Goal: Task Accomplishment & Management: Complete application form

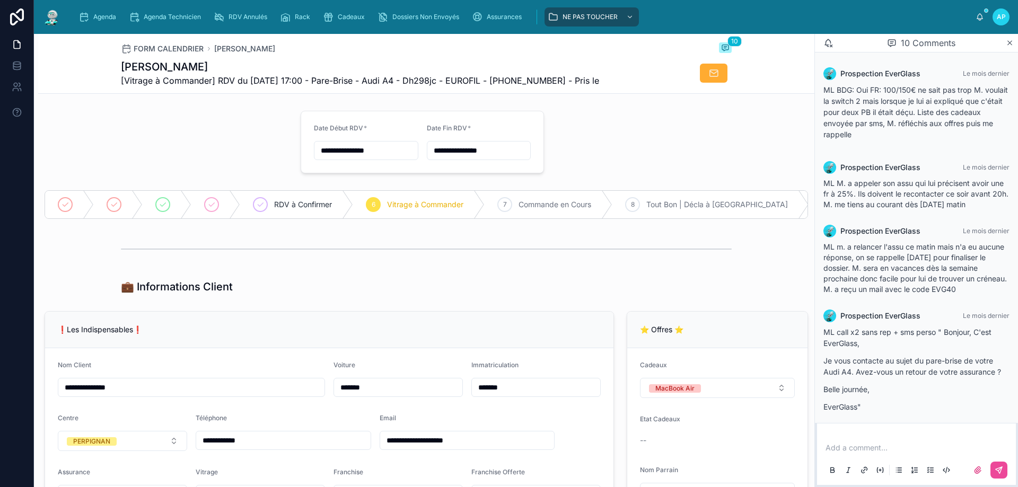
scroll to position [425, 0]
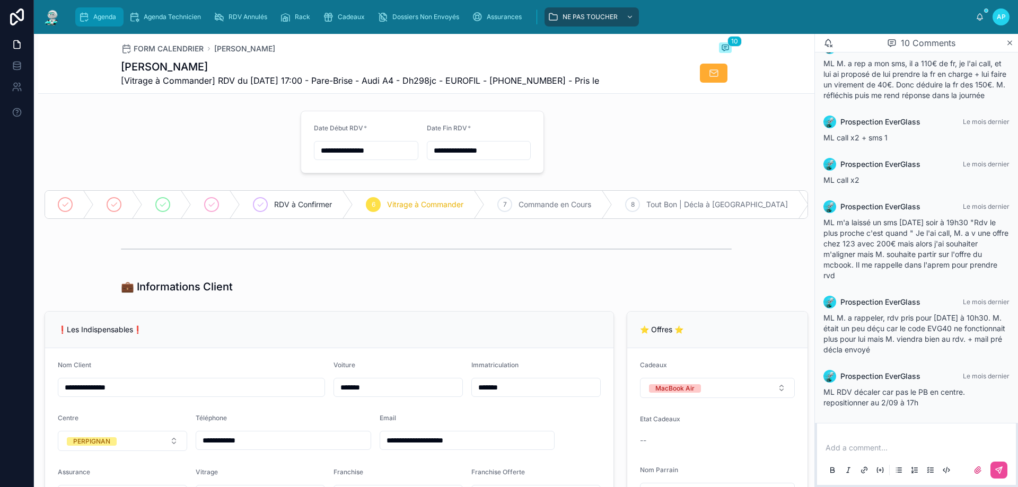
click at [87, 16] on icon "scrollable content" at bounding box center [83, 17] width 11 height 11
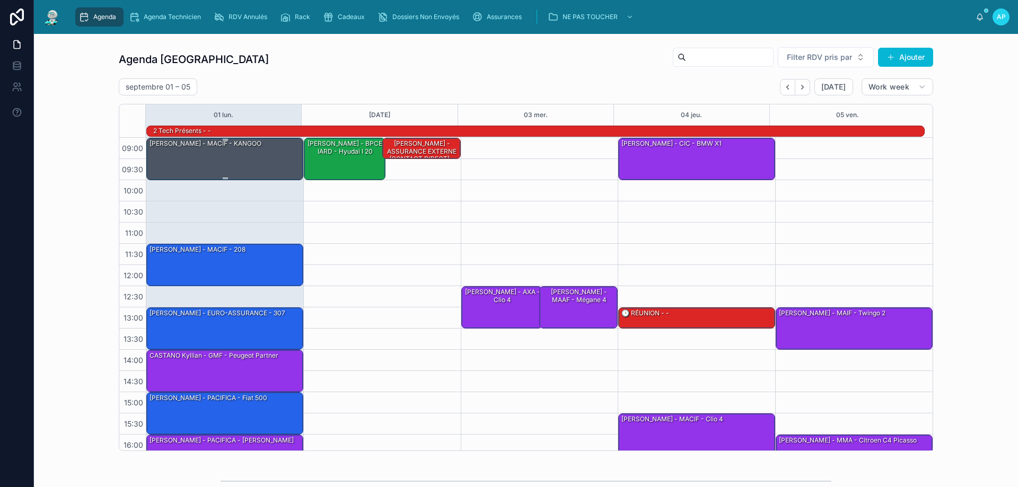
click at [240, 159] on div "[PERSON_NAME] - MACIF - KANGOO" at bounding box center [225, 158] width 154 height 40
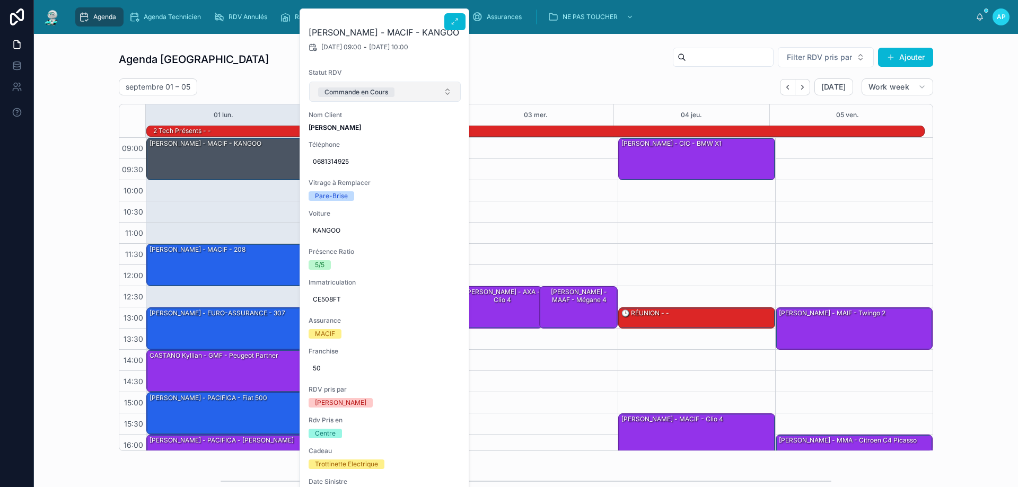
click at [362, 90] on div "Commande en Cours" at bounding box center [356, 92] width 64 height 10
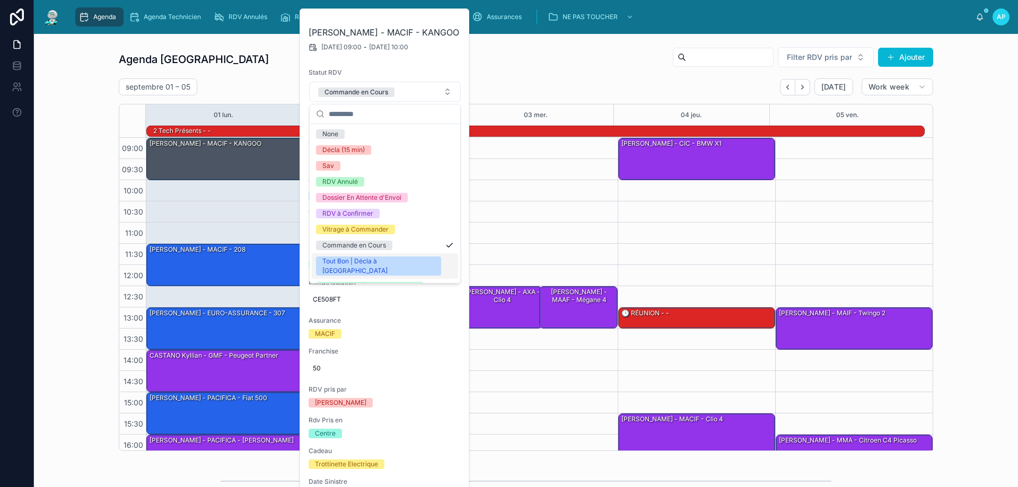
click at [361, 258] on div "Tout Bon | Décla à [GEOGRAPHIC_DATA]" at bounding box center [378, 266] width 112 height 19
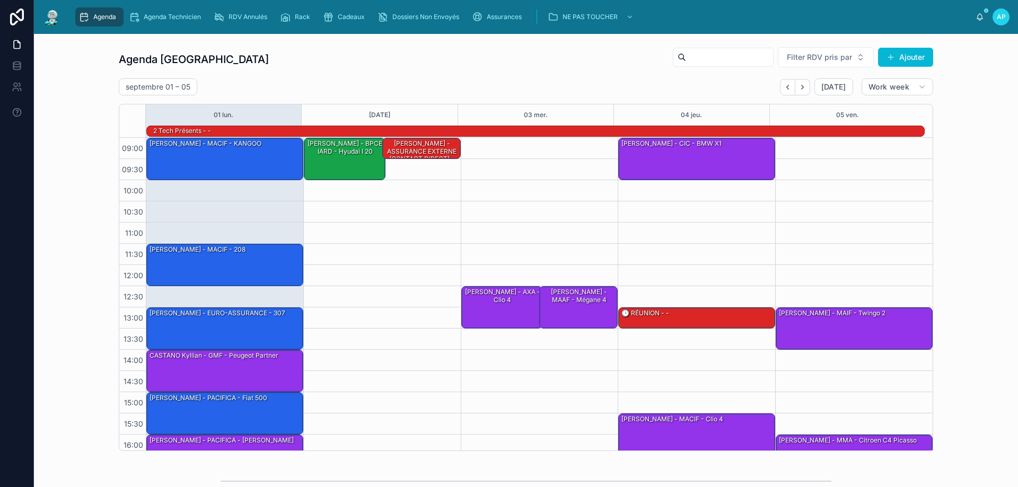
click at [416, 169] on div "09:00 – 10:00 [PERSON_NAME] - BPCE IARD - hyudai i 20 17:00 – 18:00 [PERSON_NAM…" at bounding box center [381, 329] width 157 height 382
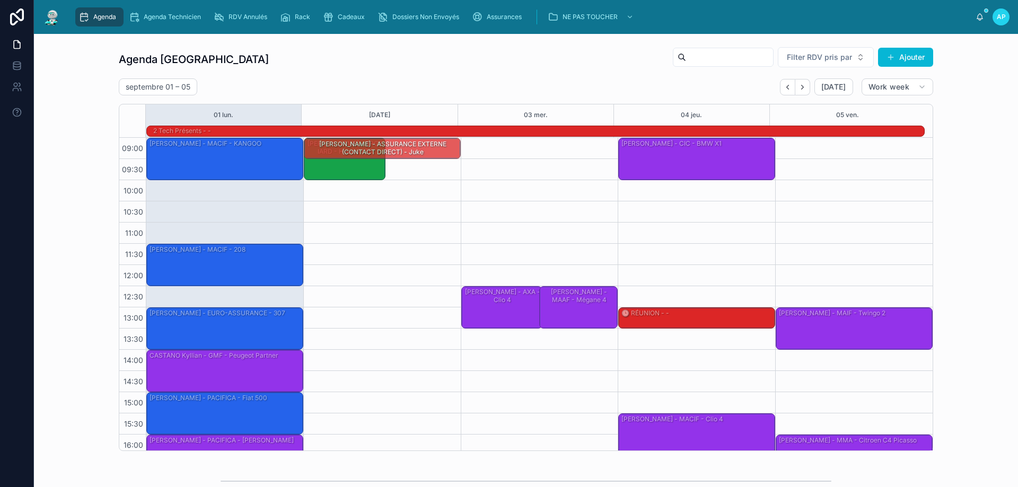
drag, startPoint x: 413, startPoint y: 157, endPoint x: 413, endPoint y: 169, distance: 11.1
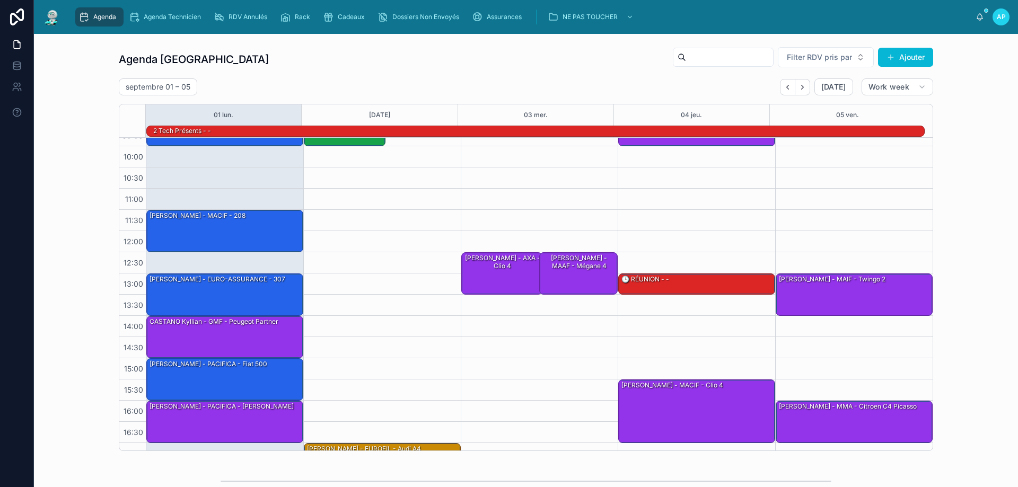
scroll to position [69, 0]
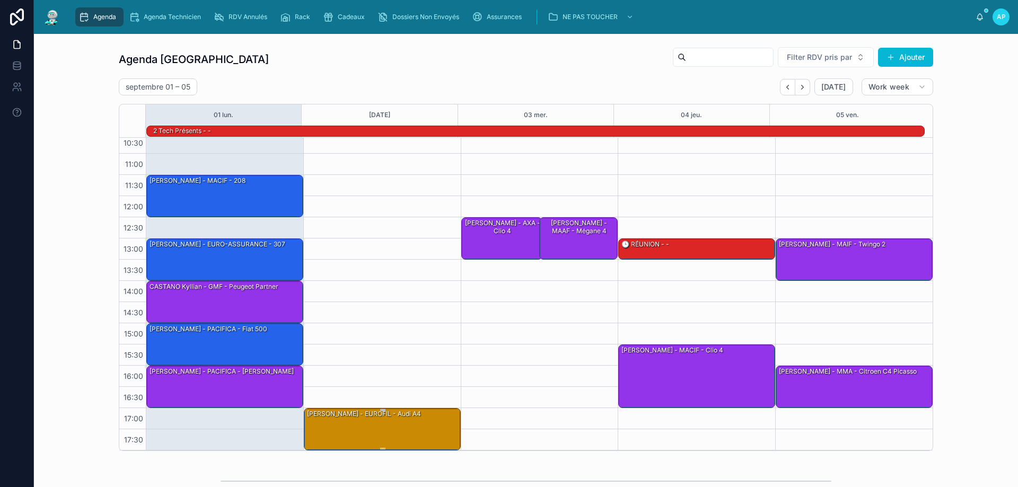
click at [343, 432] on div "[PERSON_NAME] - EUROFIL - Audi A4" at bounding box center [383, 429] width 154 height 40
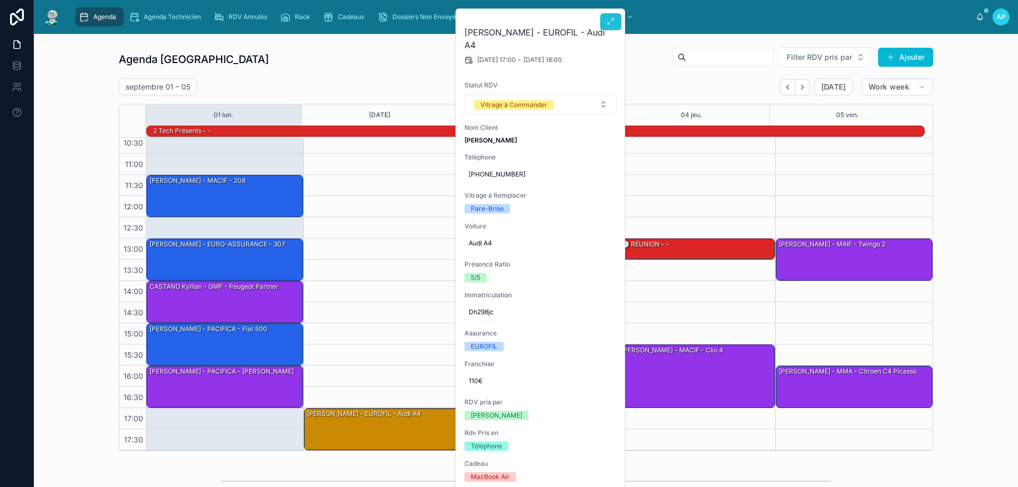
click at [604, 20] on button at bounding box center [610, 21] width 21 height 17
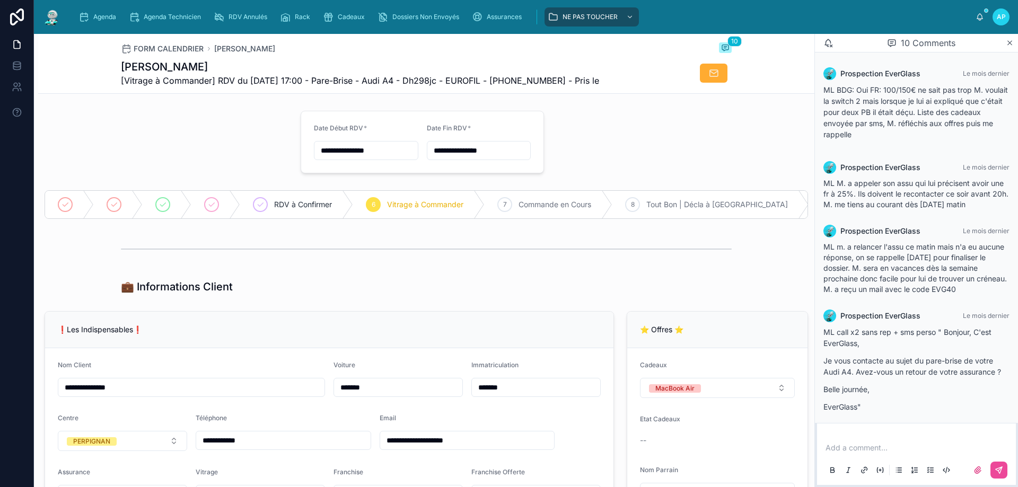
scroll to position [425, 0]
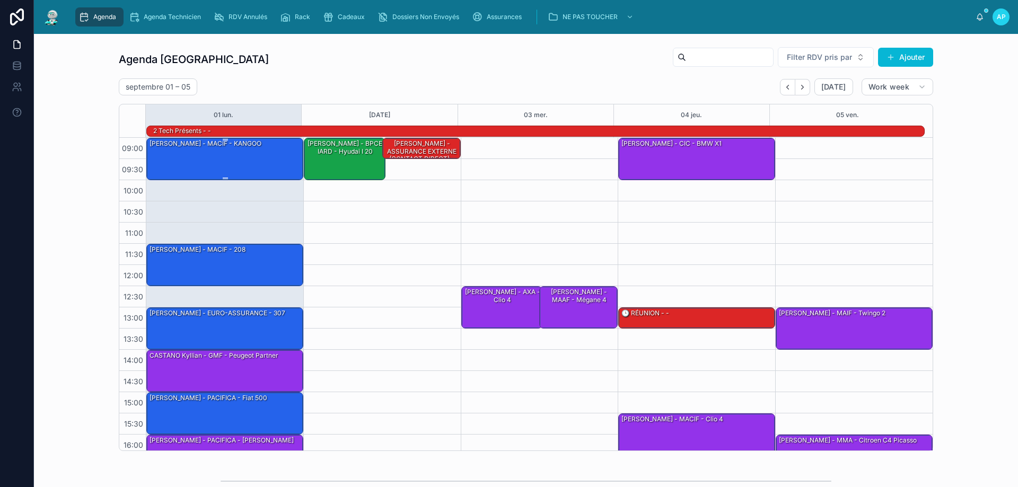
click at [200, 144] on div "[PERSON_NAME] - MACIF - KANGOO" at bounding box center [205, 144] width 114 height 10
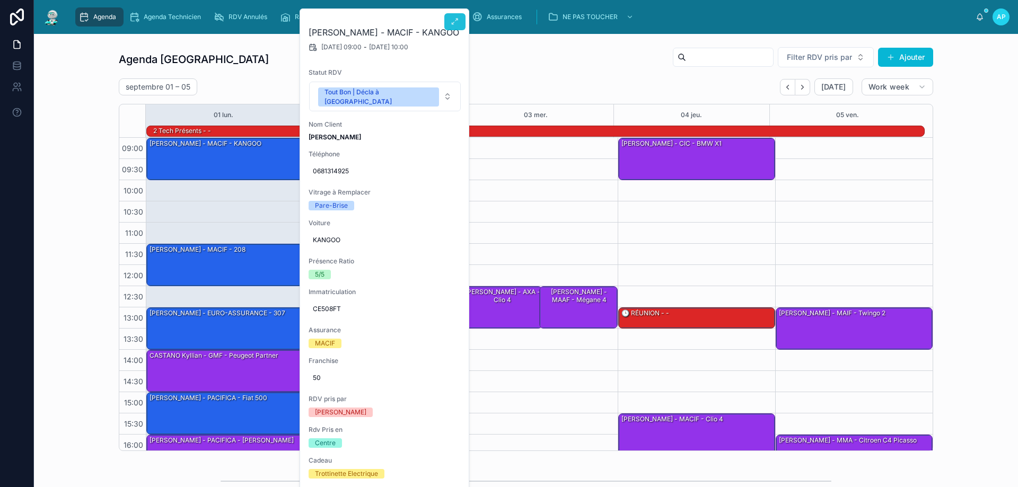
click at [457, 15] on button at bounding box center [454, 21] width 21 height 17
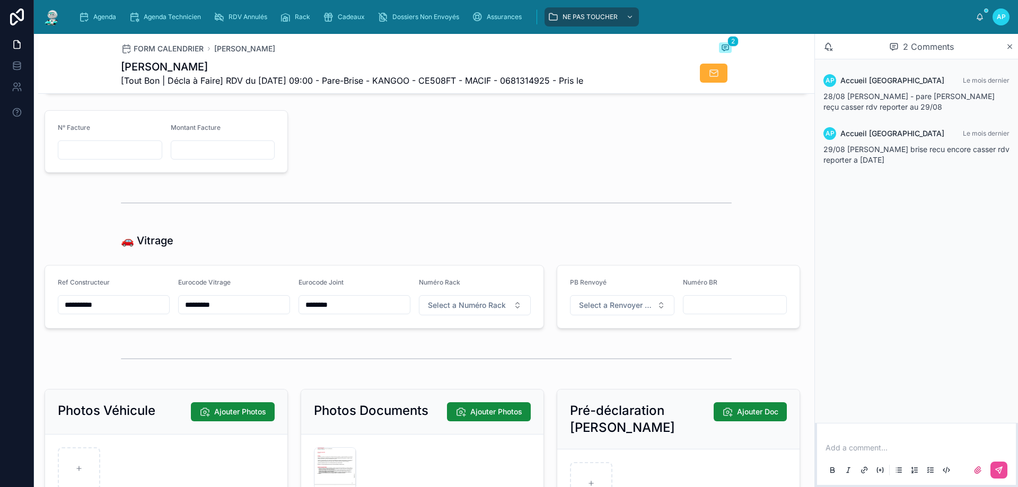
scroll to position [1272, 0]
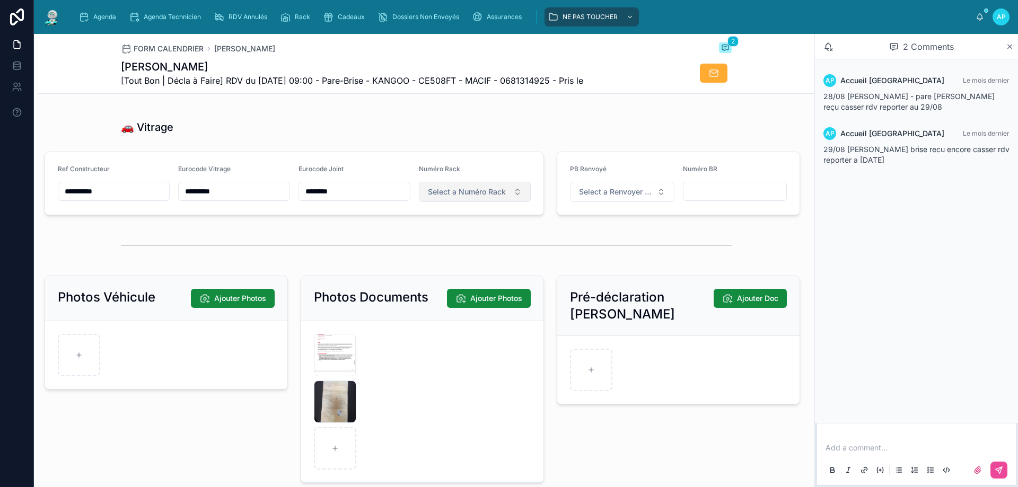
click at [439, 197] on span "Select a Numéro Rack" at bounding box center [467, 192] width 78 height 11
type input "***"
click at [432, 244] on div "Hors Rack" at bounding box center [432, 242] width 31 height 8
click at [99, 20] on span "Agenda" at bounding box center [104, 17] width 23 height 8
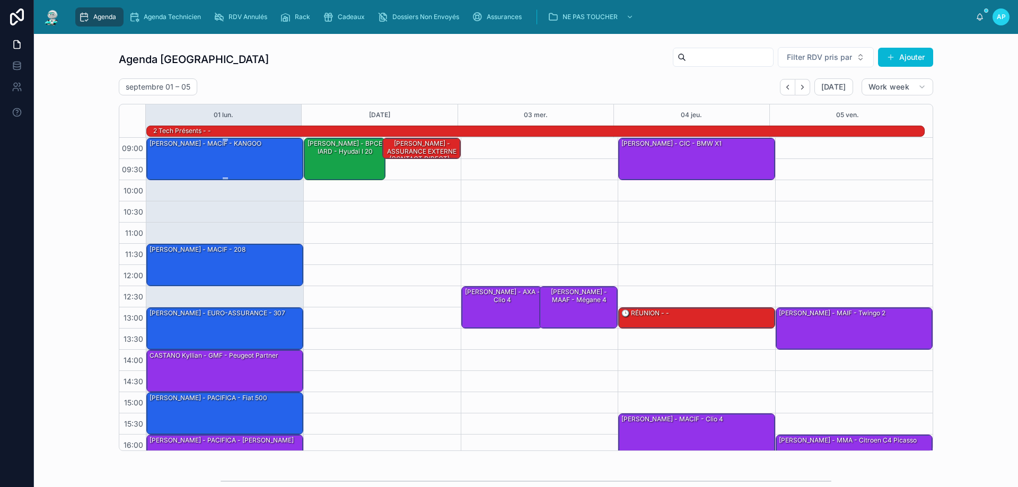
click at [247, 148] on div "[PERSON_NAME] - MACIF - KANGOO" at bounding box center [225, 158] width 154 height 40
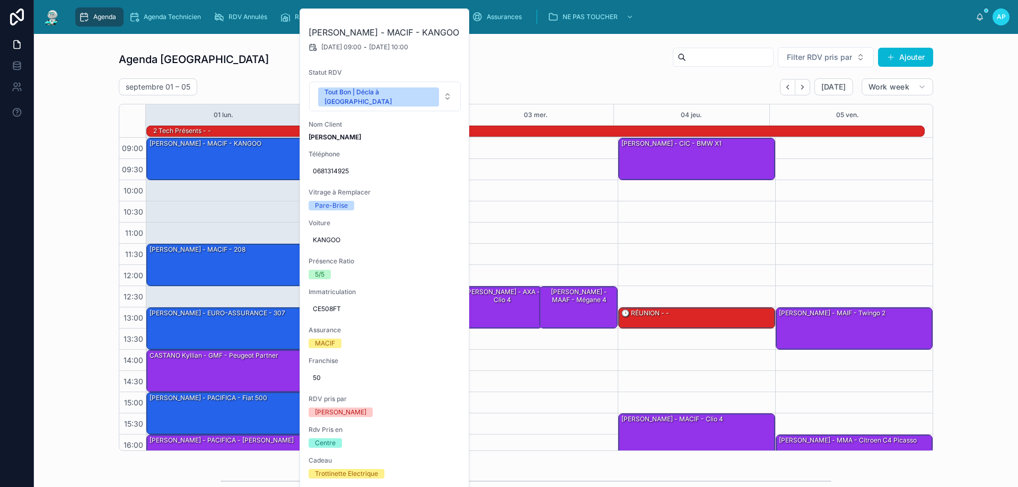
click at [529, 205] on div "12:30 – 13:30 [PERSON_NAME] - AXA - Clio 4 12:30 – 13:30 [PERSON_NAME] - MAAF -…" at bounding box center [539, 329] width 157 height 382
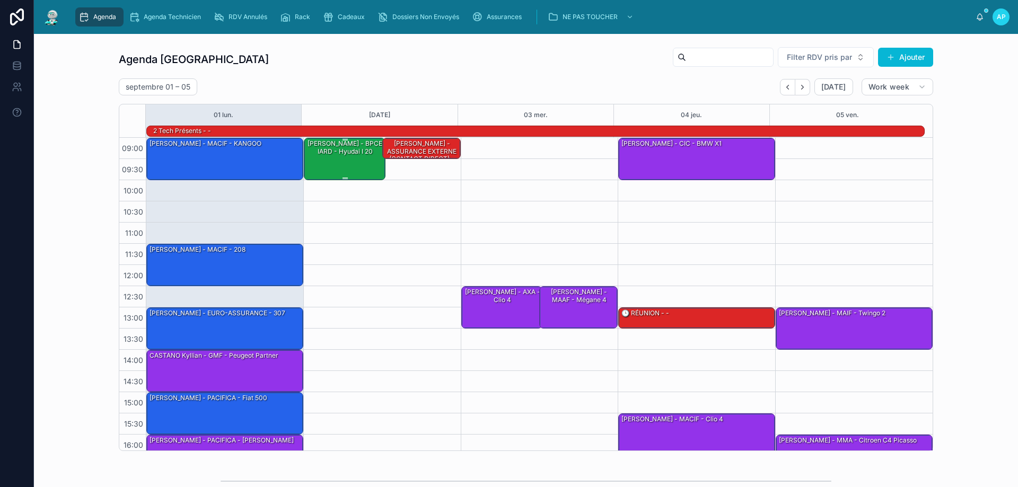
click at [337, 154] on div "[PERSON_NAME] - BPCE IARD - hyudai i 20" at bounding box center [345, 147] width 78 height 17
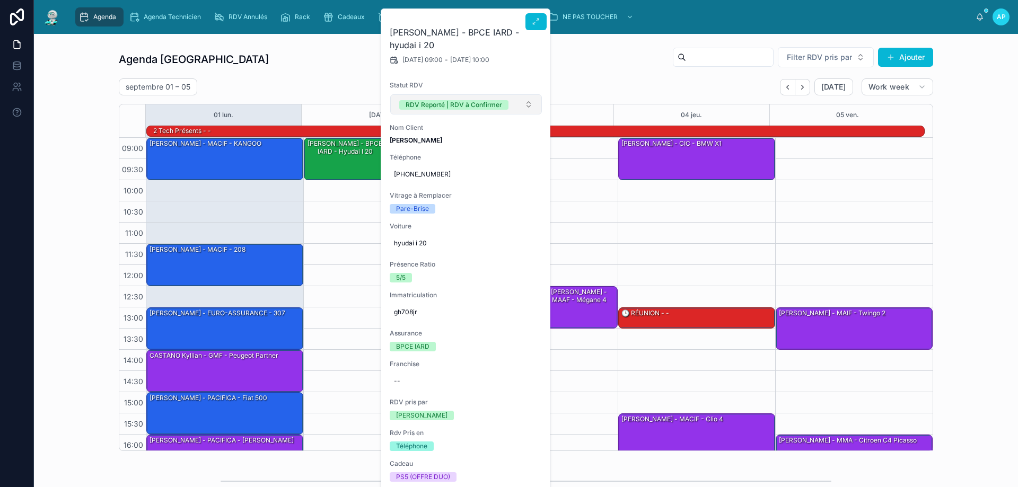
click at [453, 110] on button "RDV Reporté | RDV à Confirmer" at bounding box center [466, 104] width 152 height 20
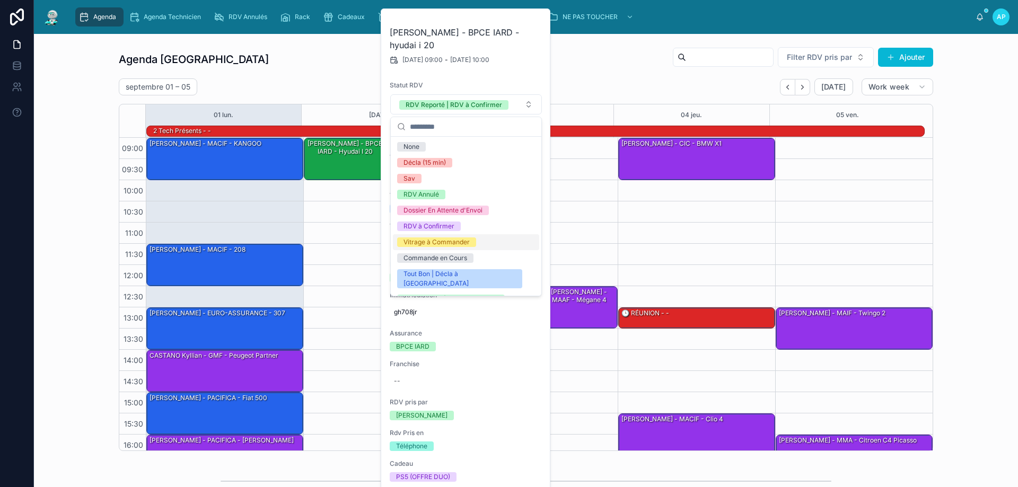
click at [342, 221] on div "09:00 – 10:00 [PERSON_NAME] - BPCE IARD - hyudai i 20 17:00 – 18:00 [PERSON_NAM…" at bounding box center [381, 329] width 157 height 382
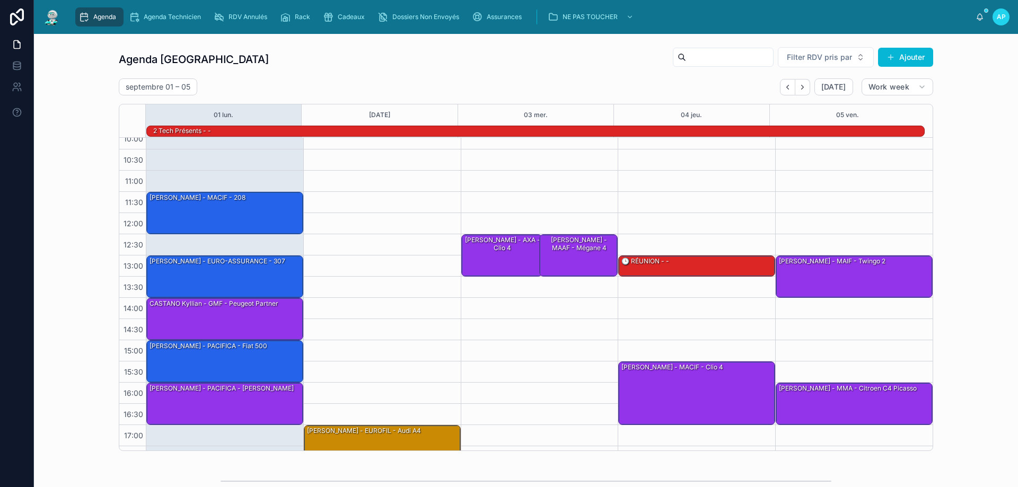
scroll to position [69, 0]
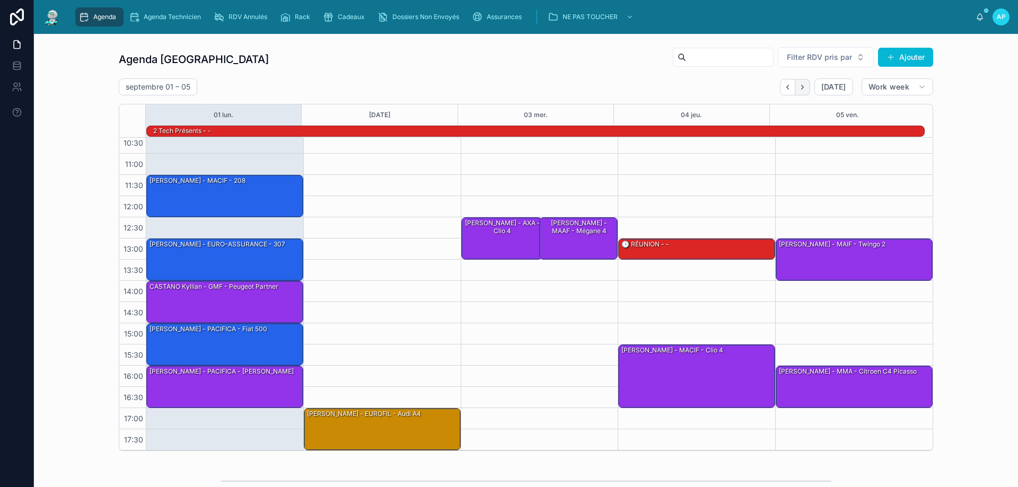
click at [797, 93] on button "Next" at bounding box center [802, 87] width 15 height 16
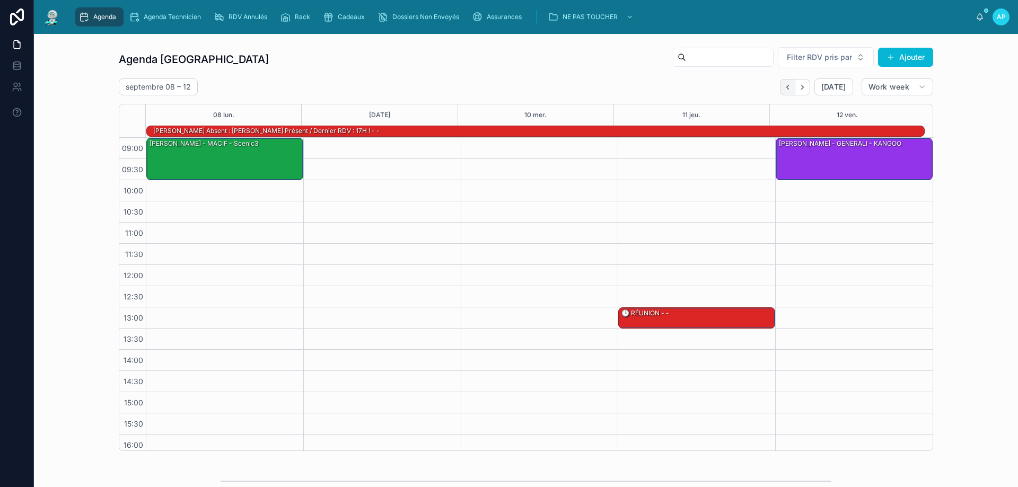
click at [784, 85] on icon "Back" at bounding box center [788, 87] width 8 height 8
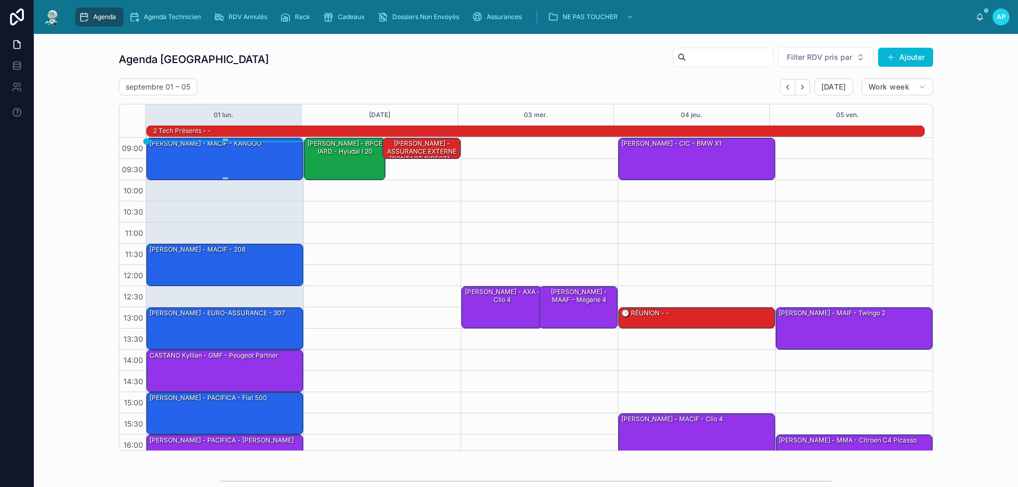
click at [222, 158] on div "[PERSON_NAME] - MACIF - KANGOO" at bounding box center [225, 158] width 154 height 40
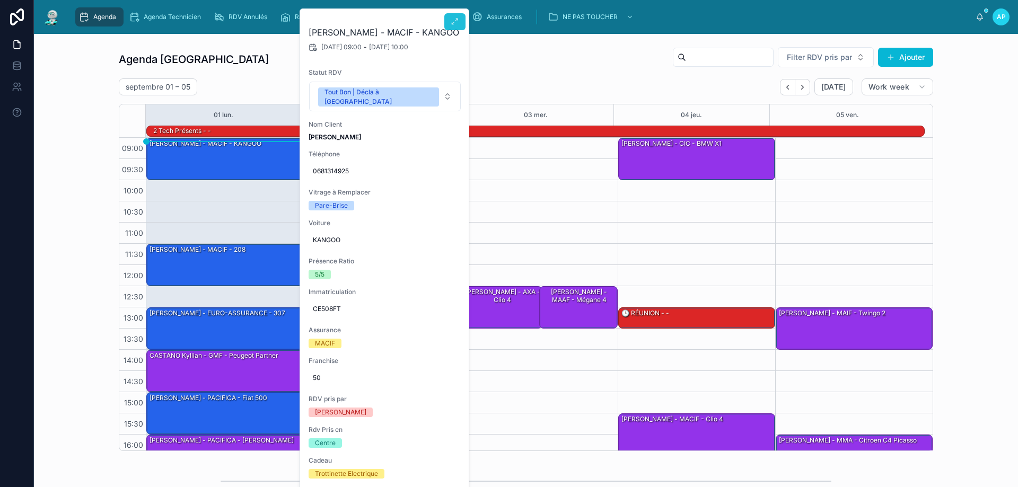
click at [461, 25] on button at bounding box center [454, 21] width 21 height 17
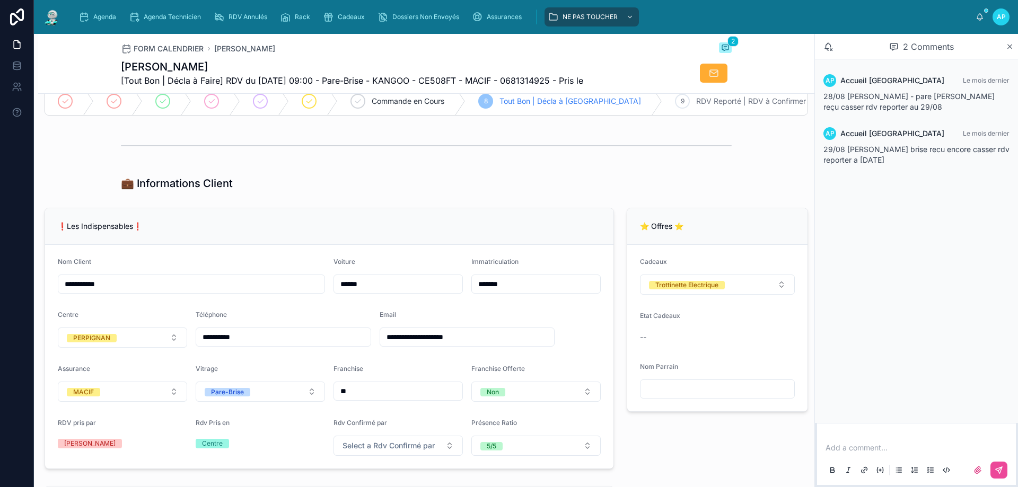
scroll to position [106, 0]
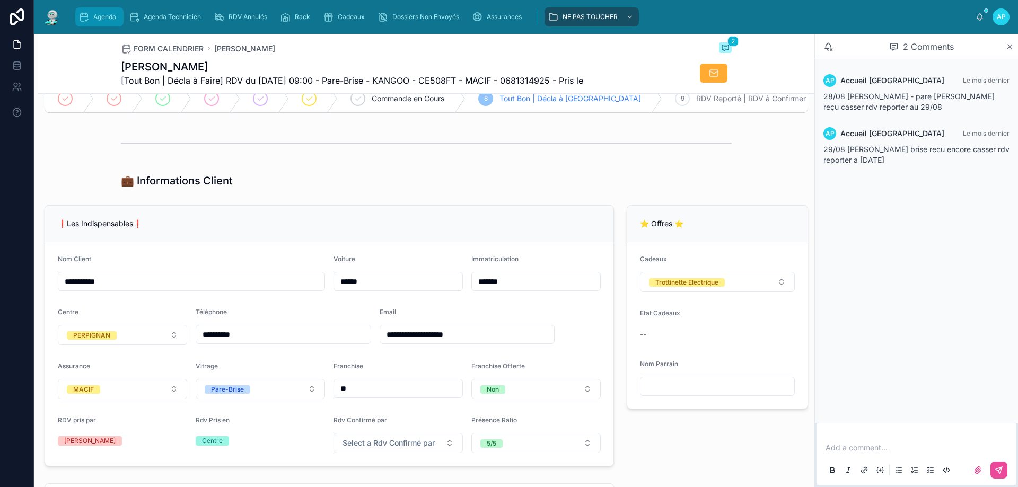
click at [89, 14] on div "Agenda" at bounding box center [99, 16] width 42 height 17
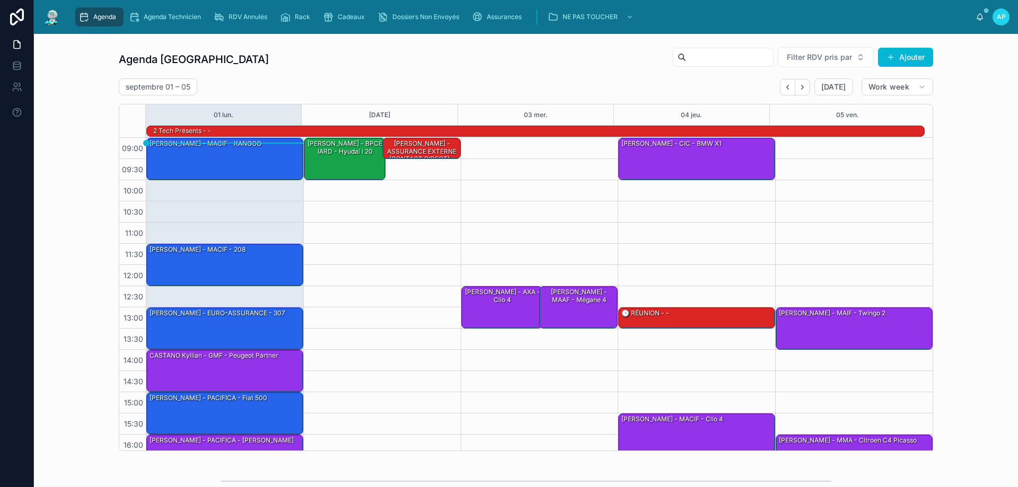
scroll to position [69, 0]
click at [271, 159] on div "[PERSON_NAME] - MACIF - KANGOO" at bounding box center [225, 158] width 154 height 40
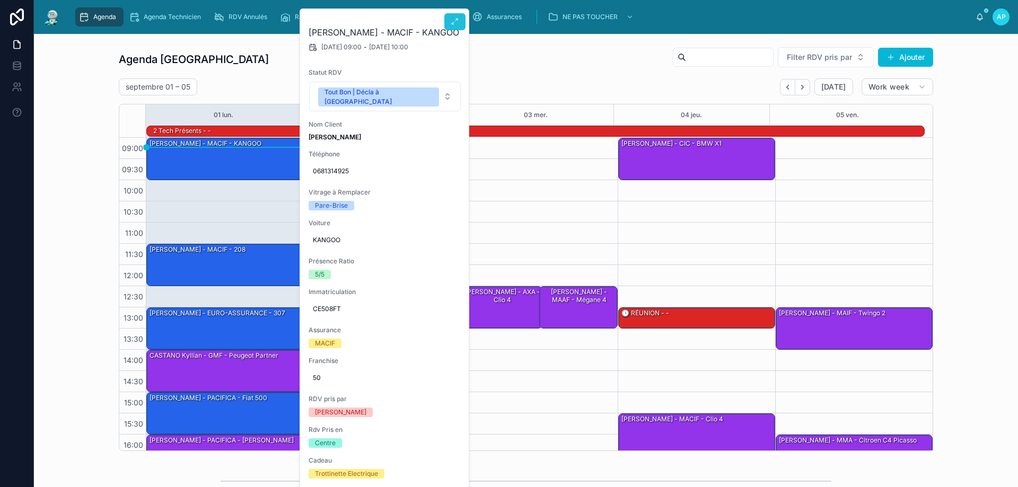
click at [458, 22] on icon at bounding box center [455, 21] width 8 height 8
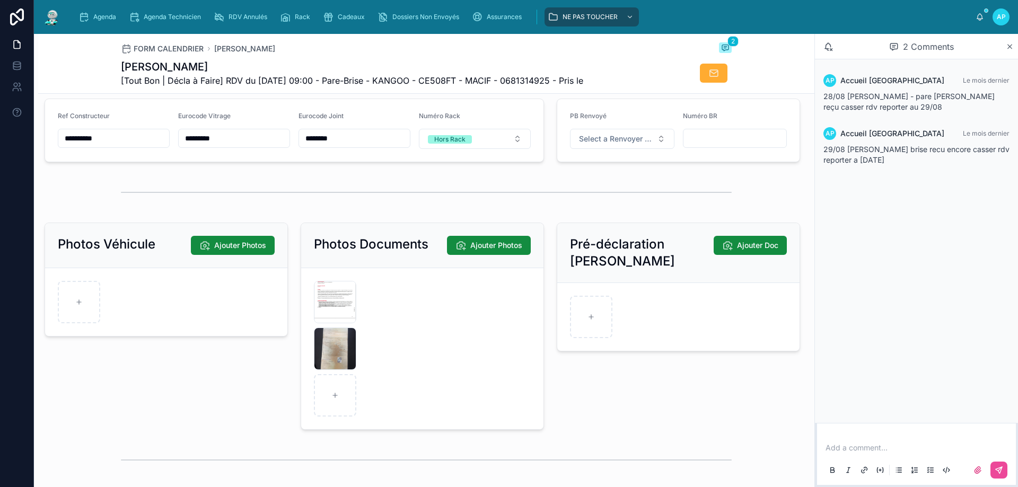
scroll to position [1445, 0]
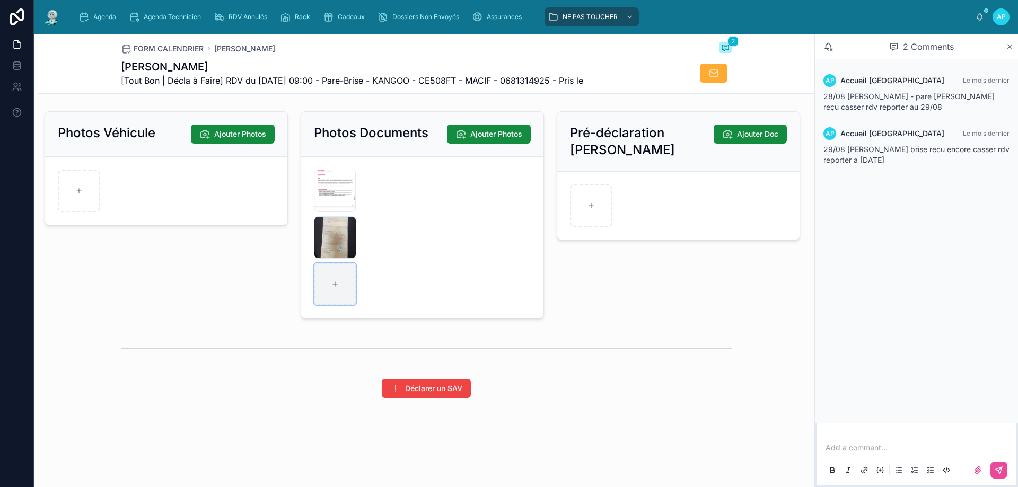
click at [319, 277] on div at bounding box center [335, 284] width 42 height 42
type input "**********"
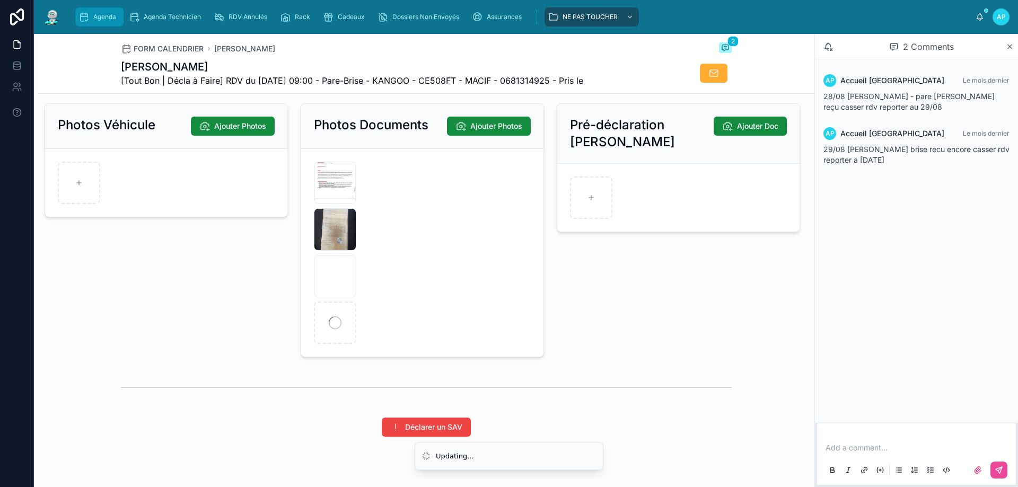
click at [98, 11] on div "Agenda" at bounding box center [99, 16] width 42 height 17
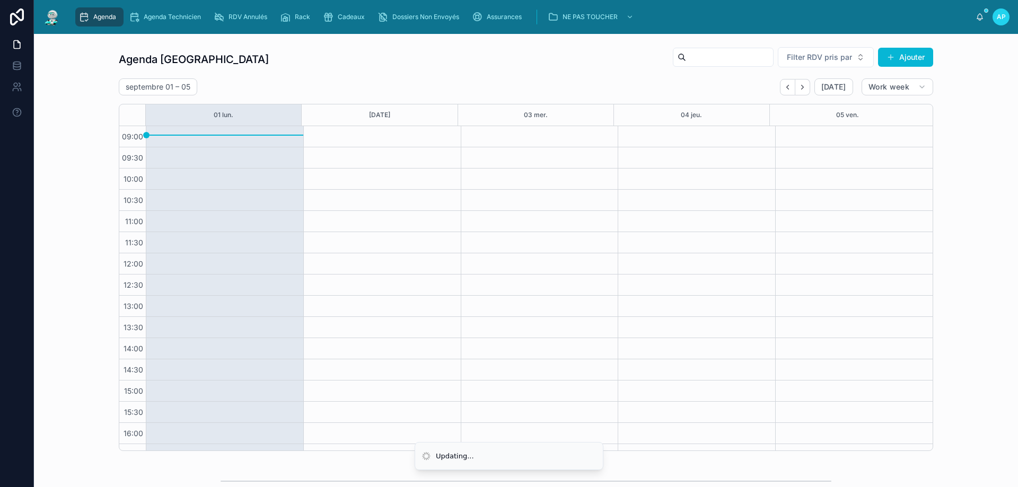
scroll to position [57, 0]
